Goal: Entertainment & Leisure: Consume media (video, audio)

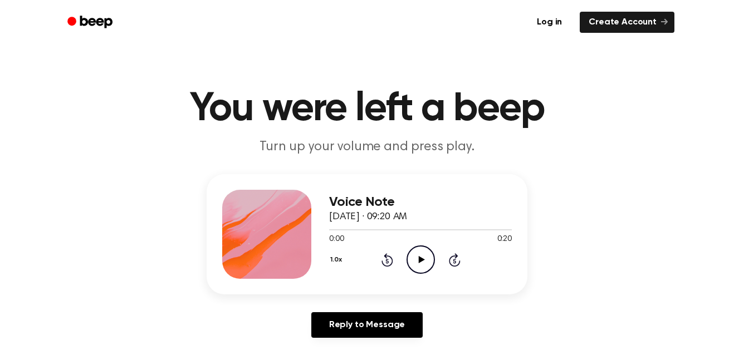
click at [431, 266] on icon "Play Audio" at bounding box center [421, 260] width 28 height 28
click at [412, 255] on icon "Play Audio" at bounding box center [421, 260] width 28 height 28
click at [412, 268] on icon "Play Audio" at bounding box center [421, 260] width 28 height 28
click at [415, 261] on icon "Pause Audio" at bounding box center [421, 260] width 28 height 28
click at [420, 267] on icon "Play Audio" at bounding box center [421, 260] width 28 height 28
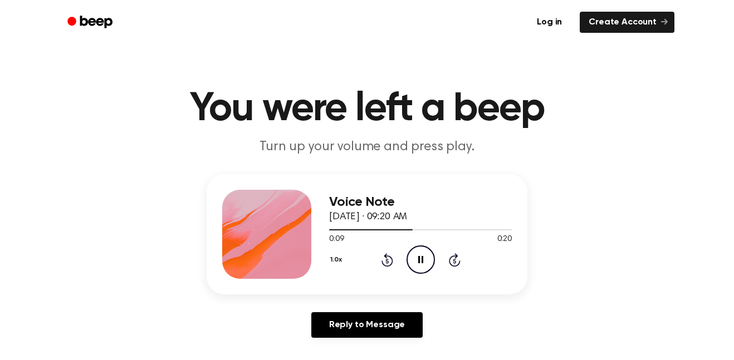
click at [426, 260] on icon "Pause Audio" at bounding box center [421, 260] width 28 height 28
click at [498, 202] on h3 "Voice Note" at bounding box center [420, 202] width 183 height 15
click at [422, 259] on icon "Play Audio" at bounding box center [421, 260] width 28 height 28
click at [417, 264] on icon "Pause Audio" at bounding box center [421, 260] width 28 height 28
click at [416, 281] on div "Voice Note [DATE] · 09:20 AM 0:13 0:20 Your browser does not support the [objec…" at bounding box center [367, 234] width 321 height 120
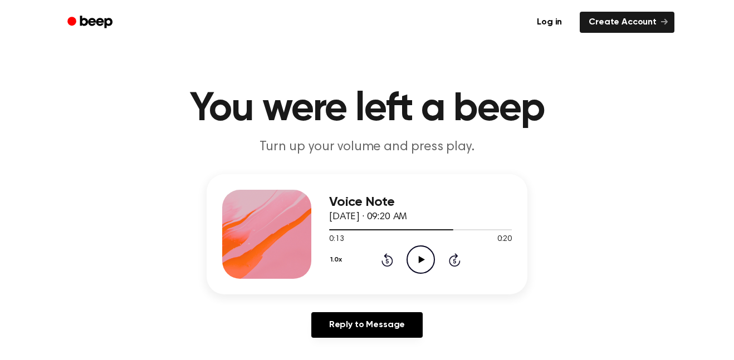
click at [406, 253] on div "1.0x Rewind 5 seconds Play Audio Skip 5 seconds" at bounding box center [420, 260] width 183 height 28
click at [407, 259] on circle at bounding box center [420, 259] width 27 height 27
click at [427, 263] on icon "Pause Audio" at bounding box center [421, 260] width 28 height 28
click at [409, 265] on icon "Play Audio" at bounding box center [421, 260] width 28 height 28
click at [386, 253] on icon "Rewind 5 seconds" at bounding box center [387, 260] width 12 height 14
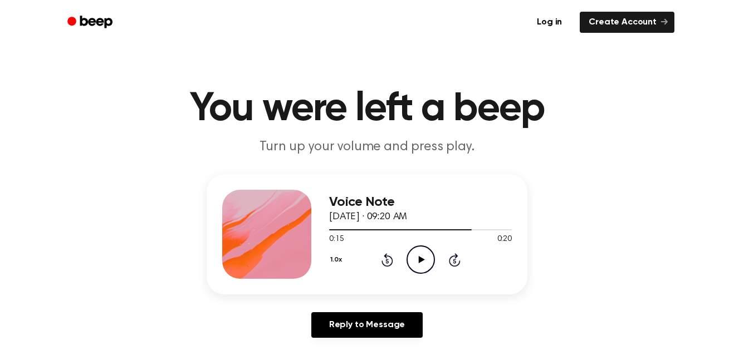
click at [426, 259] on icon "Play Audio" at bounding box center [421, 260] width 28 height 28
click at [427, 266] on icon "Play Audio" at bounding box center [421, 260] width 28 height 28
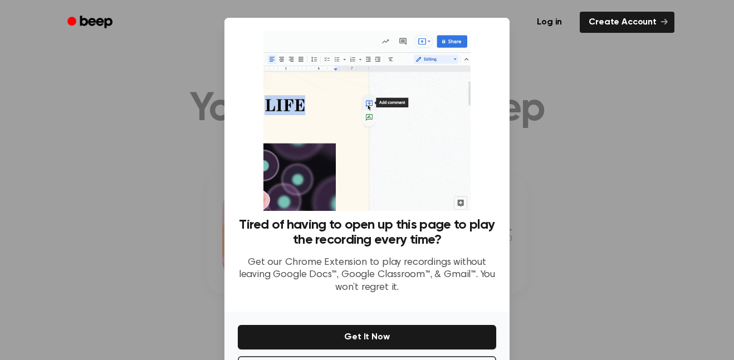
scroll to position [45, 0]
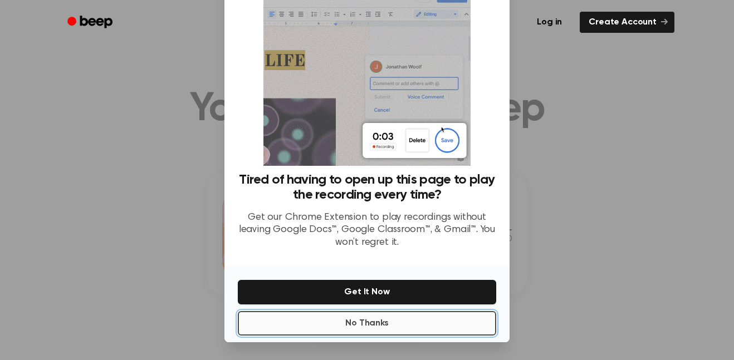
click at [462, 319] on button "No Thanks" at bounding box center [367, 323] width 259 height 25
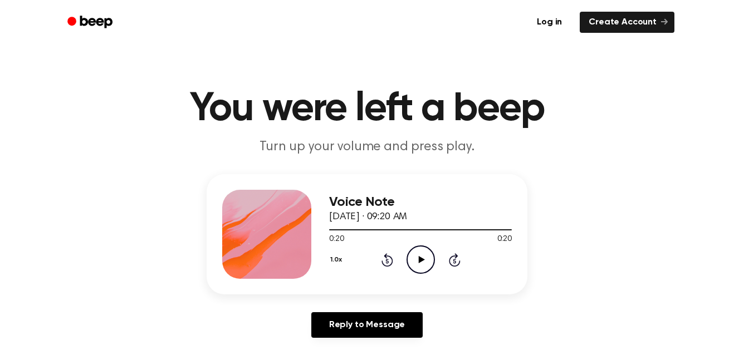
click at [409, 253] on circle at bounding box center [420, 259] width 27 height 27
click at [431, 253] on icon "Play Audio" at bounding box center [421, 260] width 28 height 28
click at [391, 266] on icon at bounding box center [388, 259] width 12 height 13
click at [392, 255] on icon "Rewind 5 seconds" at bounding box center [387, 260] width 12 height 14
click at [422, 259] on icon at bounding box center [420, 259] width 5 height 7
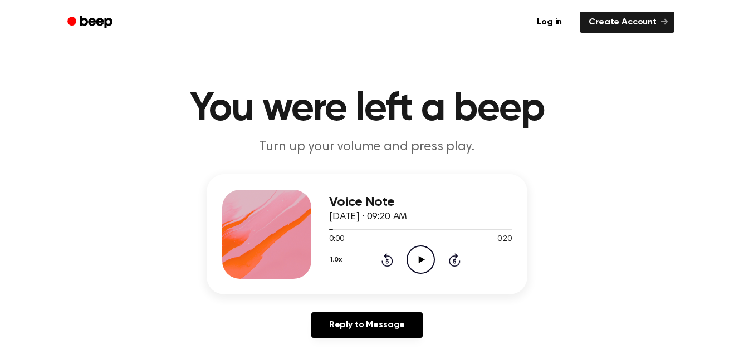
click at [387, 261] on icon at bounding box center [387, 261] width 3 height 4
click at [423, 257] on icon "Play Audio" at bounding box center [421, 260] width 28 height 28
click at [426, 273] on circle at bounding box center [420, 259] width 27 height 27
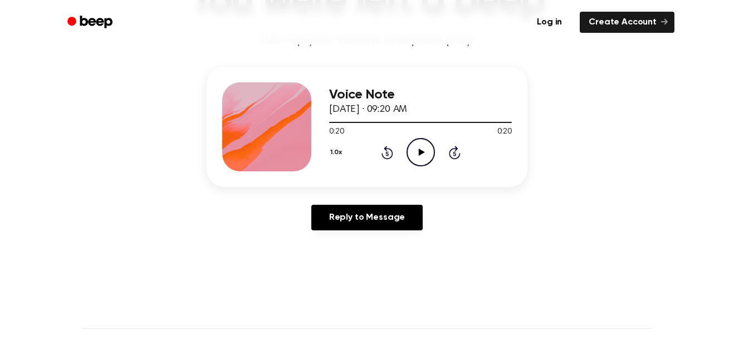
scroll to position [0, 0]
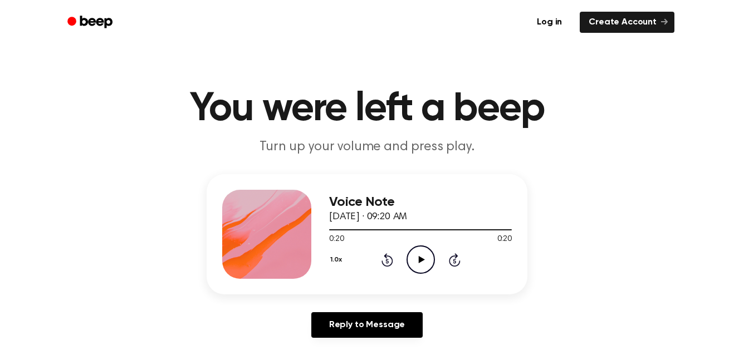
click at [422, 249] on icon "Play Audio" at bounding box center [421, 260] width 28 height 28
click at [422, 249] on icon "Pause Audio" at bounding box center [421, 260] width 28 height 28
click at [422, 249] on icon "Play Audio" at bounding box center [421, 260] width 28 height 28
click at [386, 256] on icon at bounding box center [388, 259] width 12 height 13
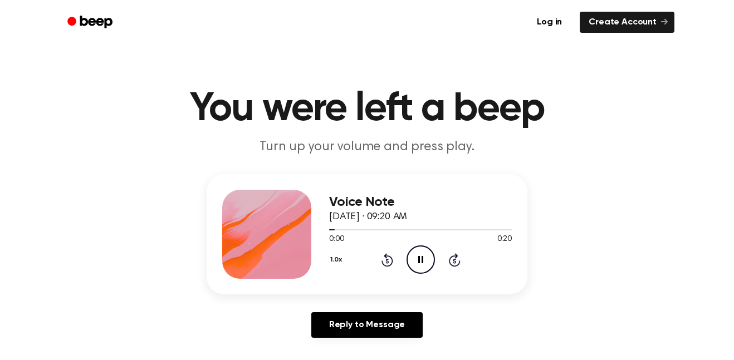
click at [422, 256] on icon at bounding box center [420, 259] width 5 height 7
click at [422, 256] on icon "Play Audio" at bounding box center [421, 260] width 28 height 28
click at [422, 256] on icon at bounding box center [420, 259] width 5 height 7
click at [422, 256] on icon "Play Audio" at bounding box center [421, 260] width 28 height 28
click at [386, 256] on icon at bounding box center [388, 259] width 12 height 13
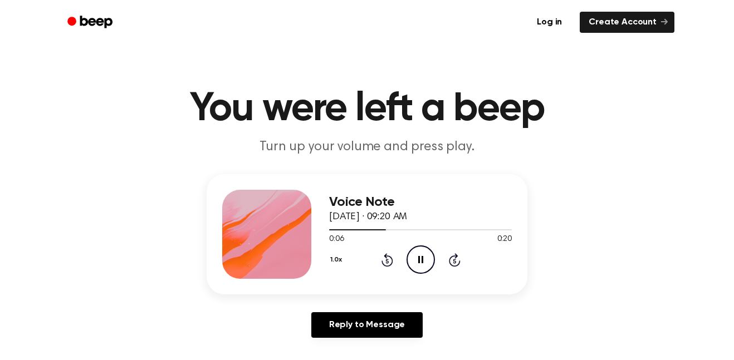
click at [415, 260] on icon "Pause Audio" at bounding box center [421, 260] width 28 height 28
click at [415, 260] on icon "Play Audio" at bounding box center [421, 260] width 28 height 28
click at [415, 260] on icon "Pause Audio" at bounding box center [421, 260] width 28 height 28
click at [386, 263] on icon at bounding box center [387, 261] width 3 height 4
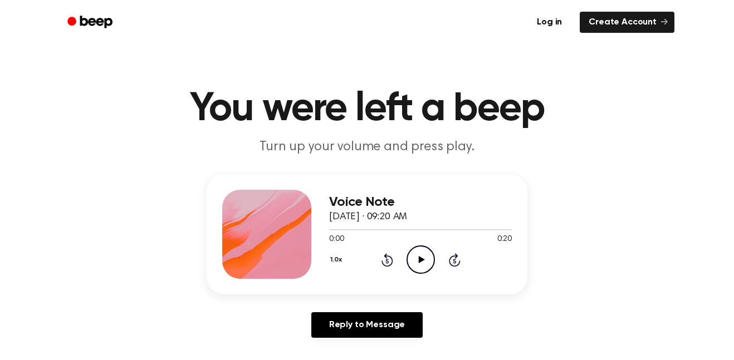
click at [415, 262] on icon "Play Audio" at bounding box center [421, 260] width 28 height 28
click at [415, 262] on icon "Pause Audio" at bounding box center [421, 260] width 28 height 28
click at [415, 262] on icon "Play Audio" at bounding box center [421, 260] width 28 height 28
click at [415, 262] on icon "Pause Audio" at bounding box center [421, 260] width 28 height 28
click at [389, 263] on icon "Rewind 5 seconds" at bounding box center [387, 260] width 12 height 14
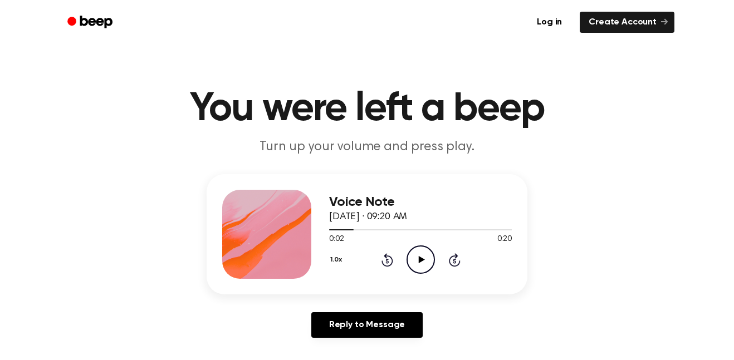
click at [389, 263] on icon "Rewind 5 seconds" at bounding box center [387, 260] width 12 height 14
click at [419, 263] on icon "Play Audio" at bounding box center [421, 260] width 28 height 28
click at [419, 263] on icon at bounding box center [420, 259] width 5 height 7
click at [419, 263] on icon "Play Audio" at bounding box center [421, 260] width 28 height 28
click at [392, 262] on icon at bounding box center [388, 259] width 12 height 13
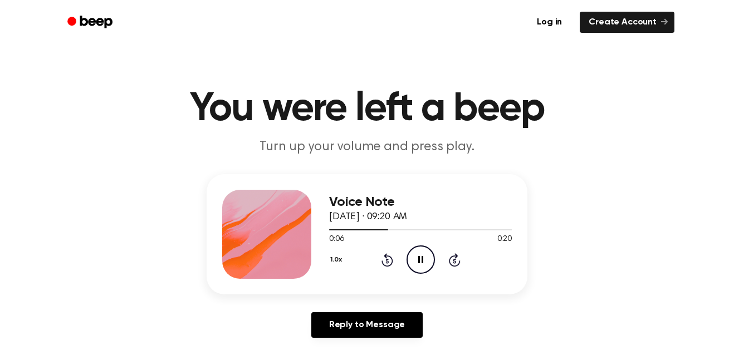
click at [414, 261] on icon "Pause Audio" at bounding box center [421, 260] width 28 height 28
click at [389, 264] on icon "Rewind 5 seconds" at bounding box center [387, 260] width 12 height 14
click at [415, 264] on icon "Play Audio" at bounding box center [421, 260] width 28 height 28
click at [392, 259] on icon at bounding box center [388, 259] width 12 height 13
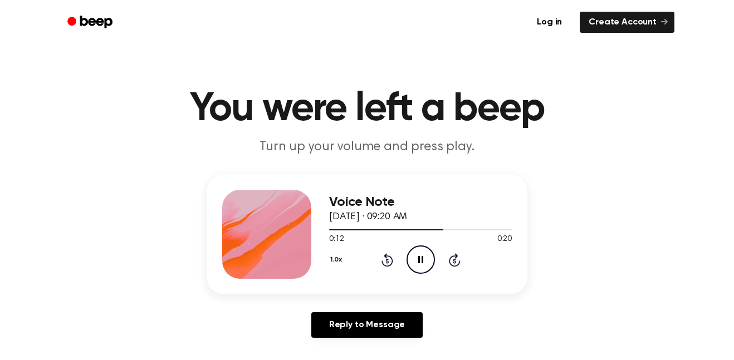
click at [392, 259] on icon at bounding box center [388, 259] width 12 height 13
click at [418, 257] on icon at bounding box center [420, 259] width 5 height 7
click at [418, 257] on icon "Play Audio" at bounding box center [421, 260] width 28 height 28
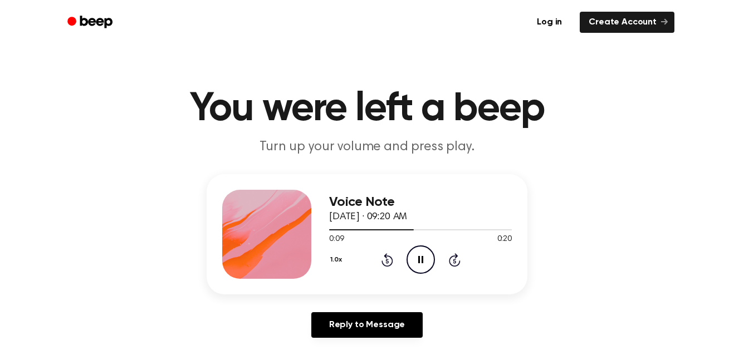
click at [413, 262] on icon "Pause Audio" at bounding box center [421, 260] width 28 height 28
click at [413, 262] on icon "Play Audio" at bounding box center [421, 260] width 28 height 28
click at [413, 262] on icon "Pause Audio" at bounding box center [421, 260] width 28 height 28
click at [388, 260] on icon at bounding box center [387, 261] width 3 height 4
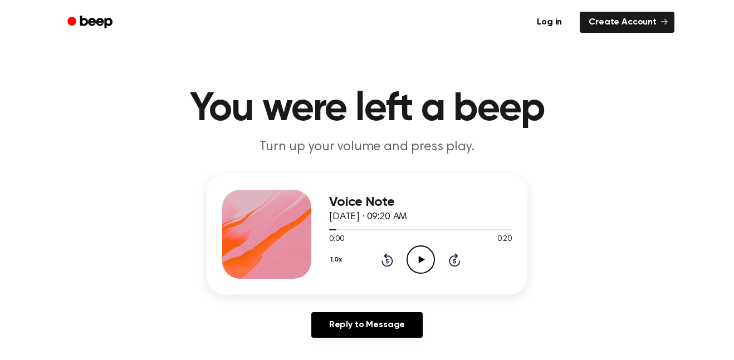
click at [417, 262] on icon "Play Audio" at bounding box center [421, 260] width 28 height 28
click at [417, 262] on icon "Pause Audio" at bounding box center [421, 260] width 28 height 28
click at [417, 262] on icon "Play Audio" at bounding box center [421, 260] width 28 height 28
click at [389, 262] on icon "Rewind 5 seconds" at bounding box center [387, 260] width 12 height 14
click at [389, 261] on icon "Rewind 5 seconds" at bounding box center [387, 260] width 12 height 14
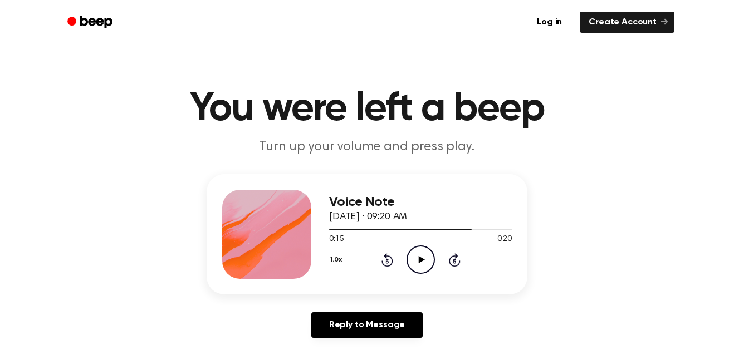
click at [389, 261] on icon "Rewind 5 seconds" at bounding box center [387, 260] width 12 height 14
click at [412, 258] on icon "Play Audio" at bounding box center [421, 260] width 28 height 28
click at [412, 258] on icon "Pause Audio" at bounding box center [421, 260] width 28 height 28
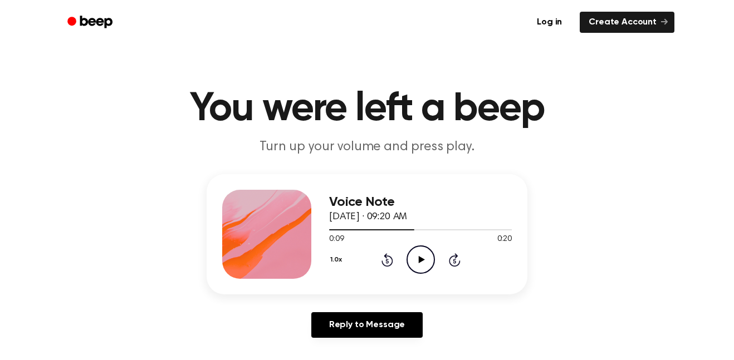
click at [412, 258] on icon "Play Audio" at bounding box center [421, 260] width 28 height 28
click at [412, 258] on icon "Pause Audio" at bounding box center [421, 260] width 28 height 28
click at [389, 263] on icon "Rewind 5 seconds" at bounding box center [387, 260] width 12 height 14
click at [419, 265] on icon "Play Audio" at bounding box center [421, 260] width 28 height 28
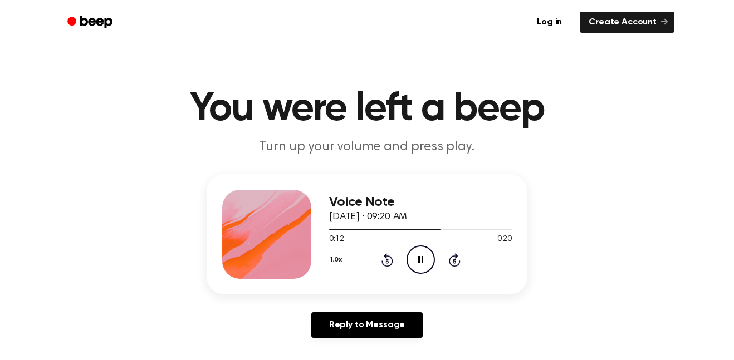
click at [419, 265] on icon "Pause Audio" at bounding box center [421, 260] width 28 height 28
click at [388, 265] on icon at bounding box center [388, 259] width 12 height 13
click at [425, 257] on icon "Play Audio" at bounding box center [421, 260] width 28 height 28
click at [425, 257] on icon "Pause Audio" at bounding box center [421, 260] width 28 height 28
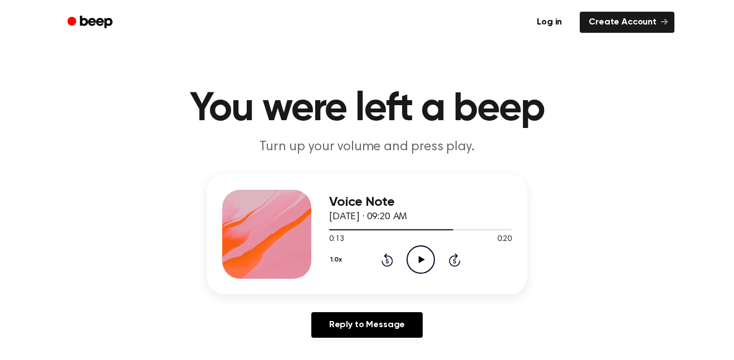
click at [425, 257] on icon "Play Audio" at bounding box center [421, 260] width 28 height 28
click at [425, 257] on icon "Pause Audio" at bounding box center [421, 260] width 28 height 28
click at [389, 262] on icon "Rewind 5 seconds" at bounding box center [387, 260] width 12 height 14
click at [420, 261] on icon at bounding box center [421, 259] width 6 height 7
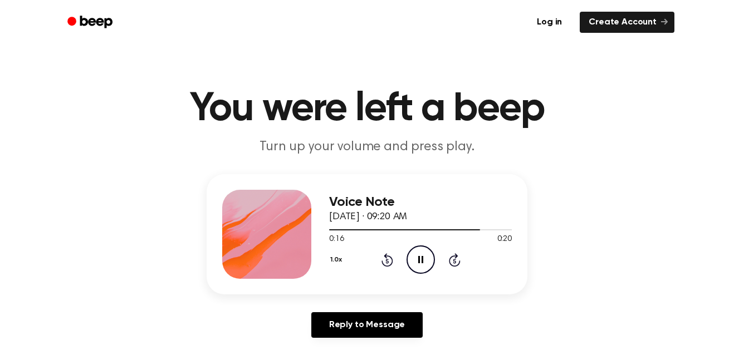
click at [420, 261] on icon "Pause Audio" at bounding box center [421, 260] width 28 height 28
click at [419, 258] on icon at bounding box center [421, 259] width 6 height 7
click at [164, 216] on div "Voice Note [DATE] · 09:20 AM 0:19 0:20 Your browser does not support the [objec…" at bounding box center [367, 260] width 708 height 173
click at [108, 66] on main "You were left a beep Turn up your volume and press play. Voice Note [DATE] · 09…" at bounding box center [367, 343] width 734 height 687
click at [409, 259] on icon "Play Audio" at bounding box center [421, 260] width 28 height 28
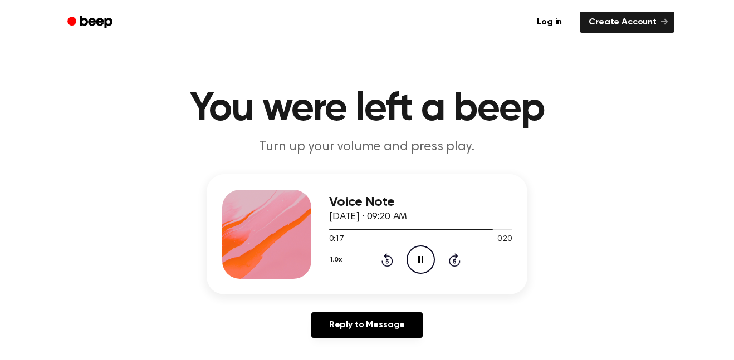
click at [409, 259] on icon "Pause Audio" at bounding box center [421, 260] width 28 height 28
click at [387, 261] on icon at bounding box center [387, 261] width 3 height 4
click at [424, 253] on icon "Play Audio" at bounding box center [421, 260] width 28 height 28
click at [449, 291] on div "Voice Note [DATE] · 09:20 AM 0:16 0:20 Your browser does not support the [objec…" at bounding box center [367, 234] width 321 height 120
click at [449, 291] on div "Voice Note [DATE] · 09:20 AM 0:17 0:20 Your browser does not support the [objec…" at bounding box center [367, 234] width 321 height 120
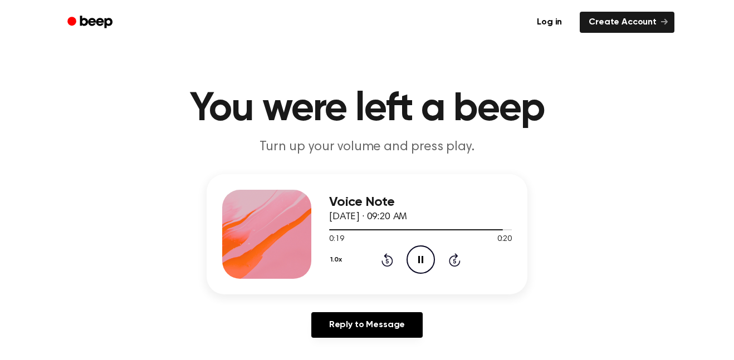
click at [422, 246] on icon "Pause Audio" at bounding box center [421, 260] width 28 height 28
click at [384, 265] on icon "Rewind 5 seconds" at bounding box center [387, 260] width 12 height 14
click at [417, 261] on icon "Play Audio" at bounding box center [421, 260] width 28 height 28
click at [417, 261] on icon "Pause Audio" at bounding box center [421, 260] width 28 height 28
click at [386, 263] on icon "Rewind 5 seconds" at bounding box center [387, 260] width 12 height 14
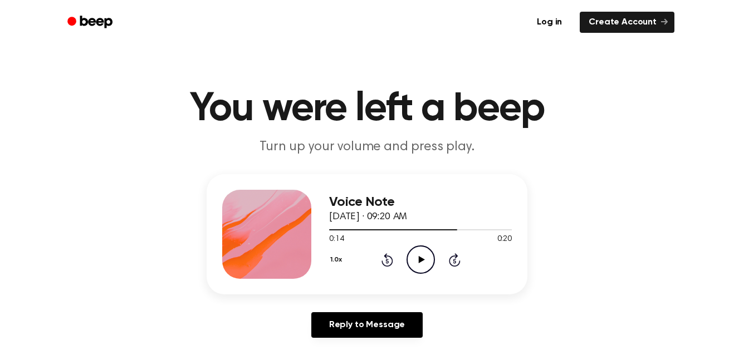
click at [424, 251] on icon "Play Audio" at bounding box center [421, 260] width 28 height 28
click at [424, 251] on icon "Pause Audio" at bounding box center [421, 260] width 28 height 28
click at [424, 251] on icon "Play Audio" at bounding box center [421, 260] width 28 height 28
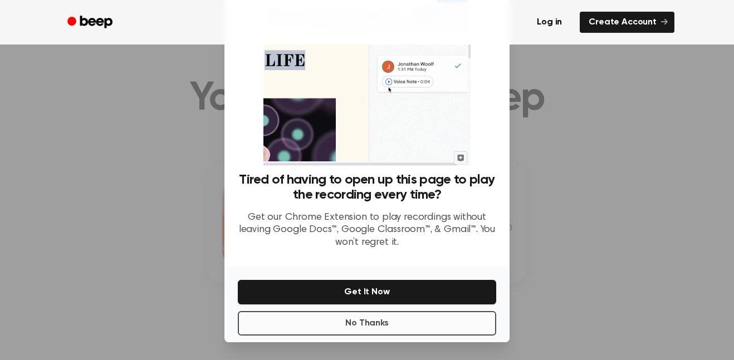
scroll to position [8, 0]
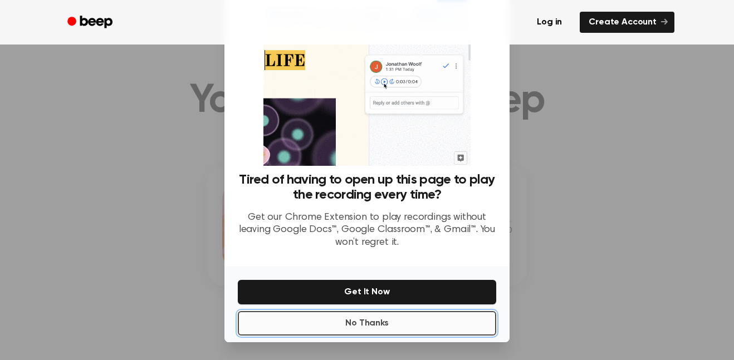
click at [368, 324] on button "No Thanks" at bounding box center [367, 323] width 259 height 25
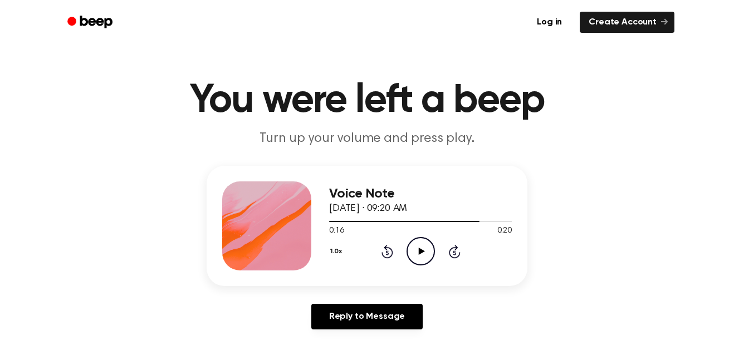
click at [427, 250] on icon "Play Audio" at bounding box center [421, 251] width 28 height 28
click at [427, 250] on icon "Pause Audio" at bounding box center [421, 251] width 28 height 28
click at [427, 250] on icon "Play Audio" at bounding box center [421, 251] width 28 height 28
click at [427, 250] on icon "Pause Audio" at bounding box center [421, 251] width 28 height 28
click at [427, 250] on icon "Play Audio" at bounding box center [421, 251] width 28 height 28
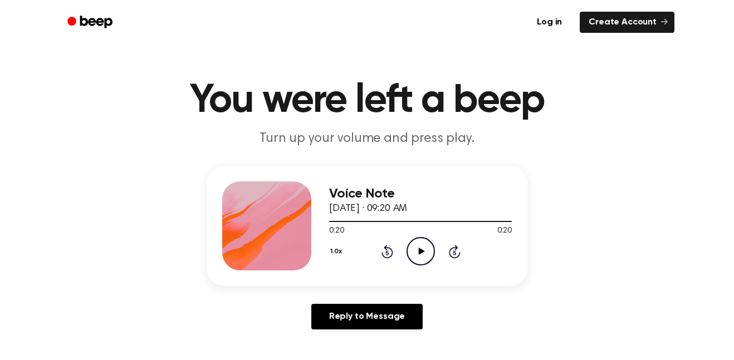
click at [427, 250] on icon "Play Audio" at bounding box center [421, 251] width 28 height 28
click at [426, 240] on icon "Play Audio" at bounding box center [421, 251] width 28 height 28
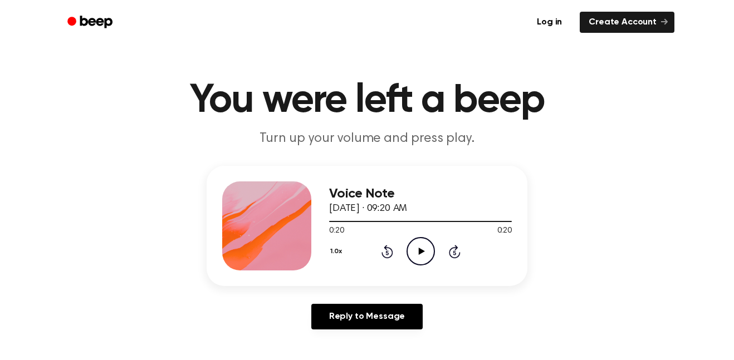
click at [387, 251] on icon at bounding box center [387, 253] width 3 height 4
click at [418, 252] on icon at bounding box center [421, 251] width 6 height 7
click at [382, 254] on icon "Rewind 5 seconds" at bounding box center [387, 252] width 12 height 14
click at [382, 254] on icon at bounding box center [388, 251] width 12 height 13
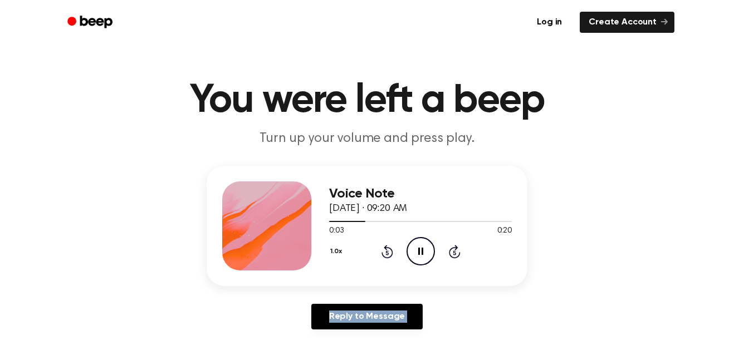
click at [382, 254] on icon at bounding box center [388, 251] width 12 height 13
click at [426, 247] on icon "Pause Audio" at bounding box center [421, 251] width 28 height 28
click at [426, 247] on icon "Play Audio" at bounding box center [421, 251] width 28 height 28
click at [426, 247] on icon "Pause Audio" at bounding box center [421, 251] width 28 height 28
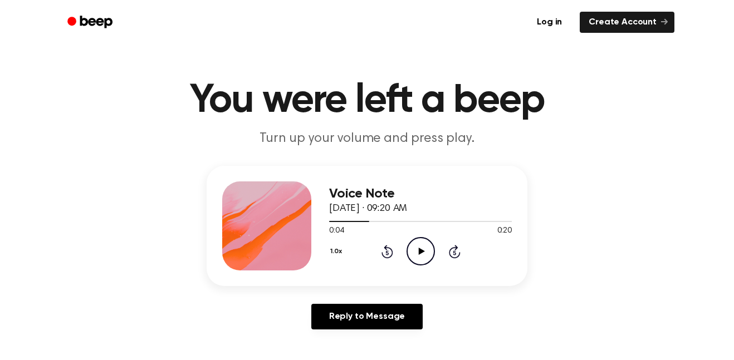
click at [383, 251] on icon "Rewind 5 seconds" at bounding box center [387, 252] width 12 height 14
click at [415, 253] on icon "Play Audio" at bounding box center [421, 251] width 28 height 28
click at [415, 252] on icon "Pause Audio" at bounding box center [421, 251] width 28 height 28
click at [415, 252] on icon "Play Audio" at bounding box center [421, 251] width 28 height 28
click at [415, 252] on icon "Pause Audio" at bounding box center [421, 251] width 28 height 28
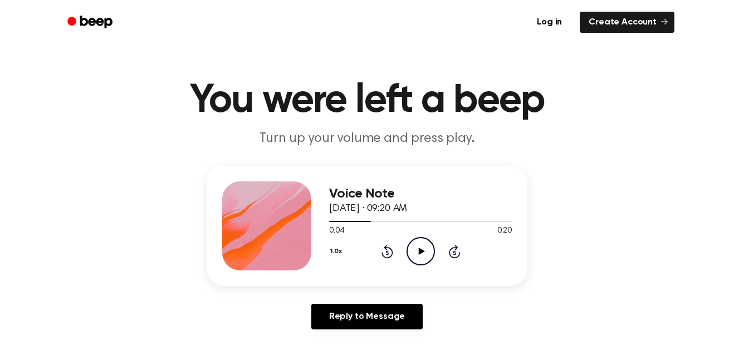
click at [415, 252] on icon "Play Audio" at bounding box center [421, 251] width 28 height 28
click at [415, 250] on icon "Pause Audio" at bounding box center [421, 251] width 28 height 28
click at [415, 250] on icon "Play Audio" at bounding box center [421, 251] width 28 height 28
click at [415, 250] on icon "Pause Audio" at bounding box center [421, 251] width 28 height 28
click at [415, 250] on icon "Play Audio" at bounding box center [421, 251] width 28 height 28
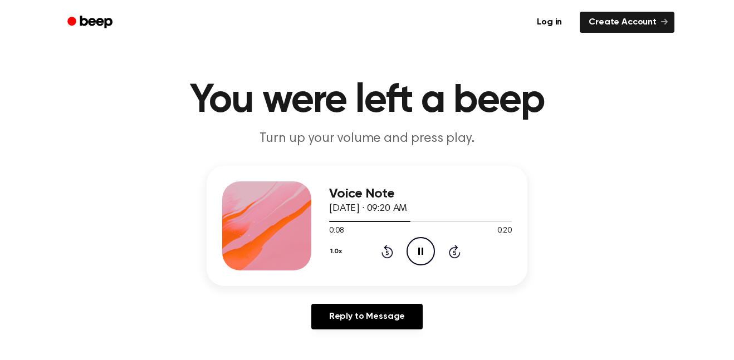
click at [415, 250] on icon "Pause Audio" at bounding box center [421, 251] width 28 height 28
click at [415, 250] on icon "Play Audio" at bounding box center [421, 251] width 28 height 28
click at [415, 250] on icon "Pause Audio" at bounding box center [421, 251] width 28 height 28
click at [415, 250] on icon "Play Audio" at bounding box center [421, 251] width 28 height 28
click at [415, 250] on icon "Pause Audio" at bounding box center [421, 251] width 28 height 28
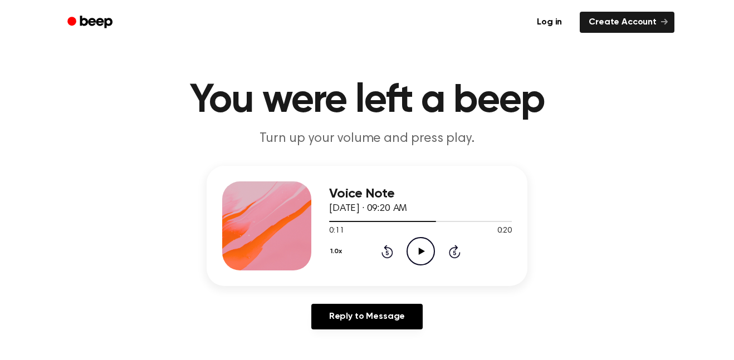
click at [387, 258] on icon at bounding box center [388, 251] width 12 height 13
click at [420, 252] on icon at bounding box center [421, 251] width 6 height 7
click at [420, 252] on icon at bounding box center [420, 251] width 5 height 7
click at [420, 252] on icon at bounding box center [421, 251] width 6 height 7
click at [420, 252] on icon at bounding box center [420, 251] width 5 height 7
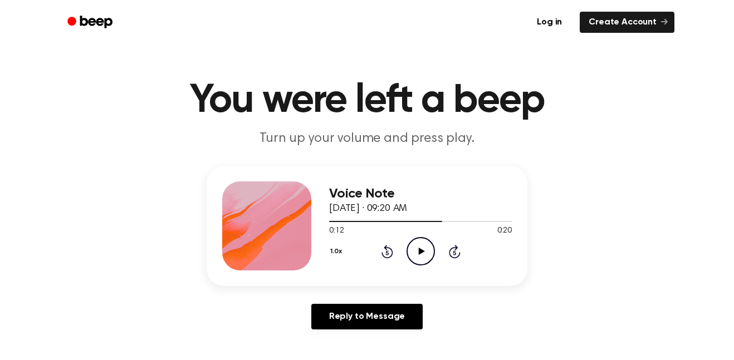
click at [425, 244] on icon "Play Audio" at bounding box center [421, 251] width 28 height 28
click at [427, 243] on icon "Pause Audio" at bounding box center [421, 251] width 28 height 28
click at [427, 243] on icon "Play Audio" at bounding box center [421, 251] width 28 height 28
click at [427, 242] on icon "Pause Audio" at bounding box center [421, 251] width 28 height 28
click at [427, 242] on icon "Play Audio" at bounding box center [421, 251] width 28 height 28
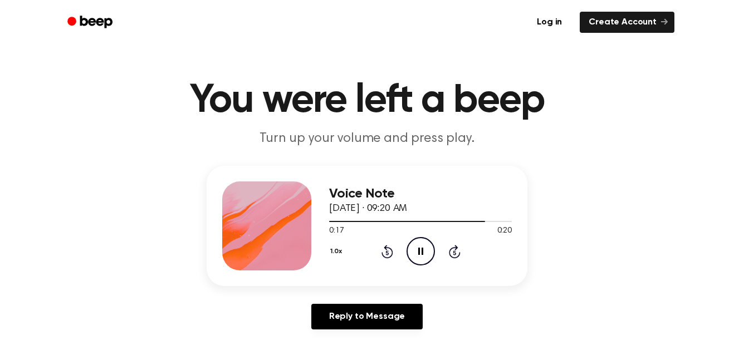
click at [427, 242] on icon "Pause Audio" at bounding box center [421, 251] width 28 height 28
click at [427, 242] on icon "Play Audio" at bounding box center [421, 251] width 28 height 28
